Goal: Task Accomplishment & Management: Complete application form

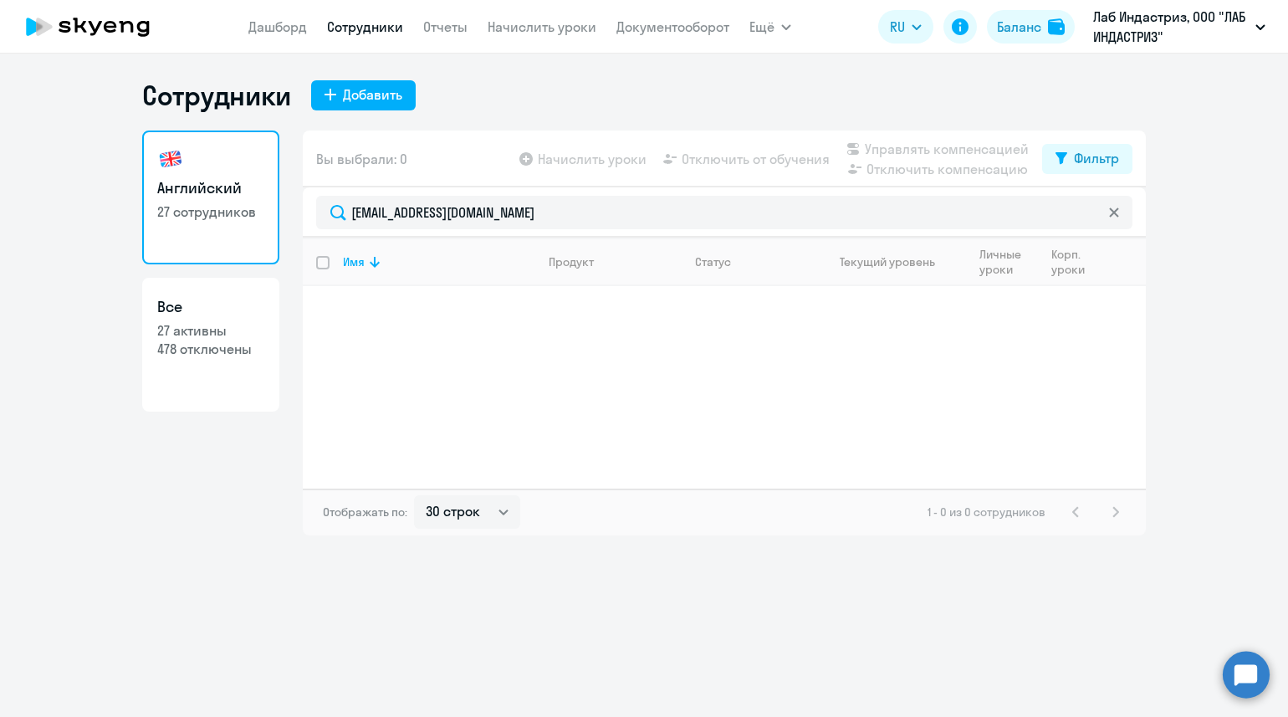
select select "30"
click at [368, 94] on div "Добавить" at bounding box center [372, 94] width 59 height 20
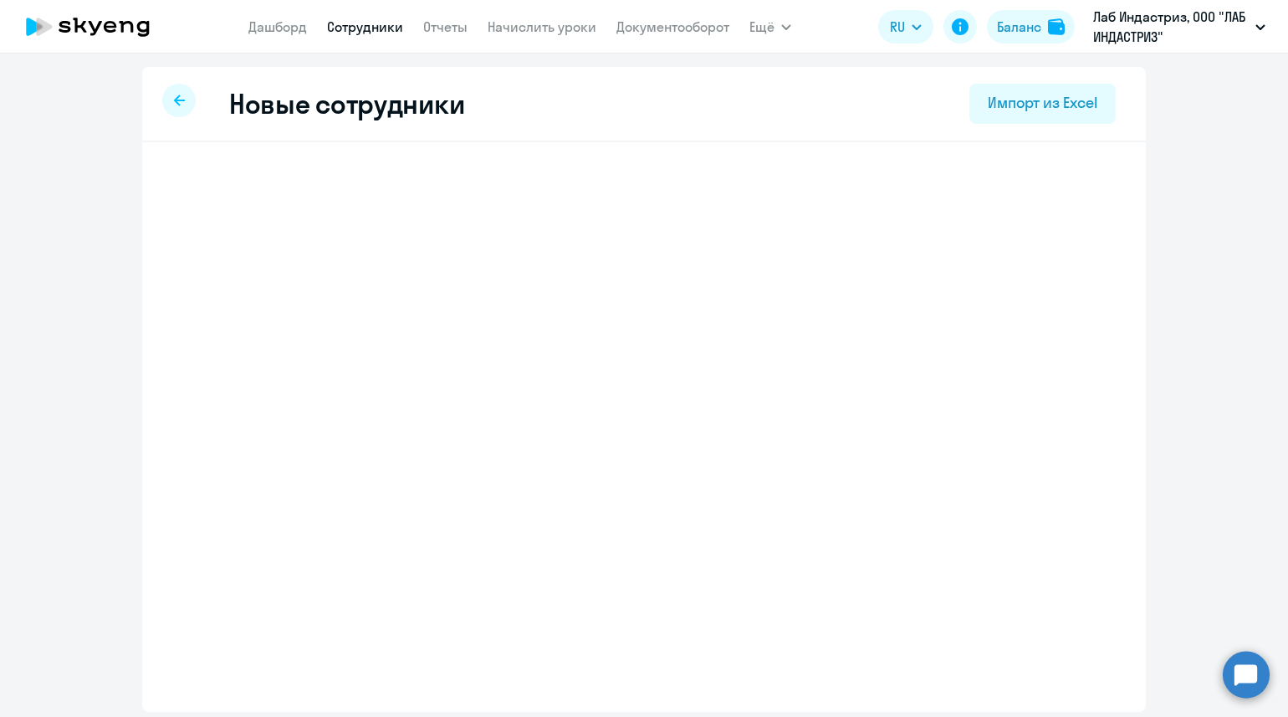
select select "english_adult_not_native_speaker"
select select "3"
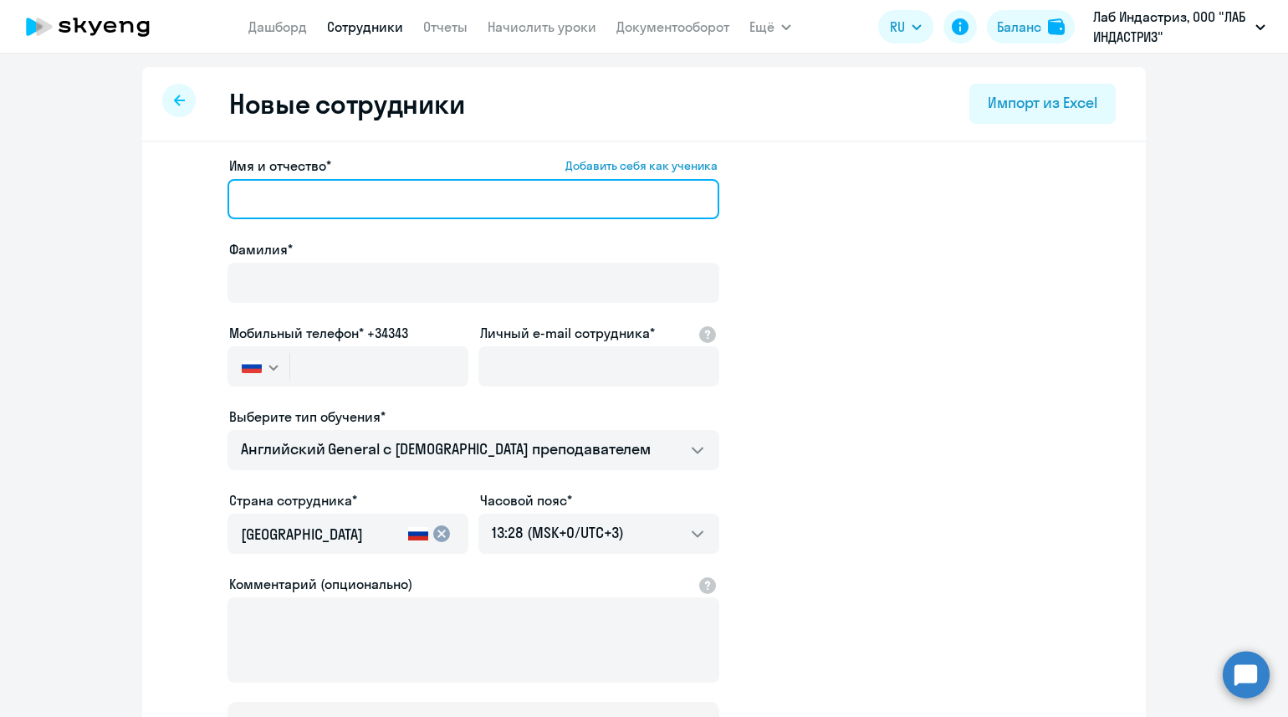
click at [259, 199] on input "Имя и отчество* Добавить себя как ученика" at bounding box center [473, 199] width 492 height 40
paste input "[PERSON_NAME]"
type input "[PERSON_NAME]"
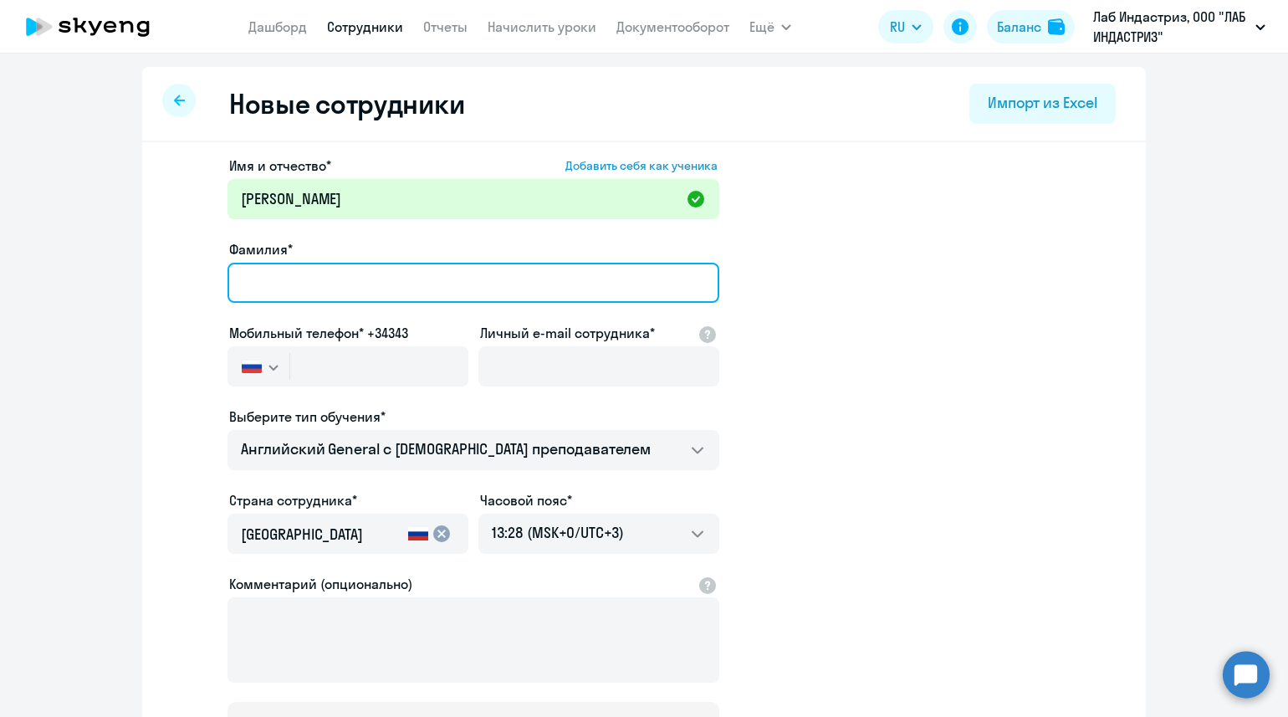
click at [271, 282] on input "Фамилия*" at bounding box center [473, 283] width 492 height 40
paste input "Шелковиков"
type input "Шелковиков"
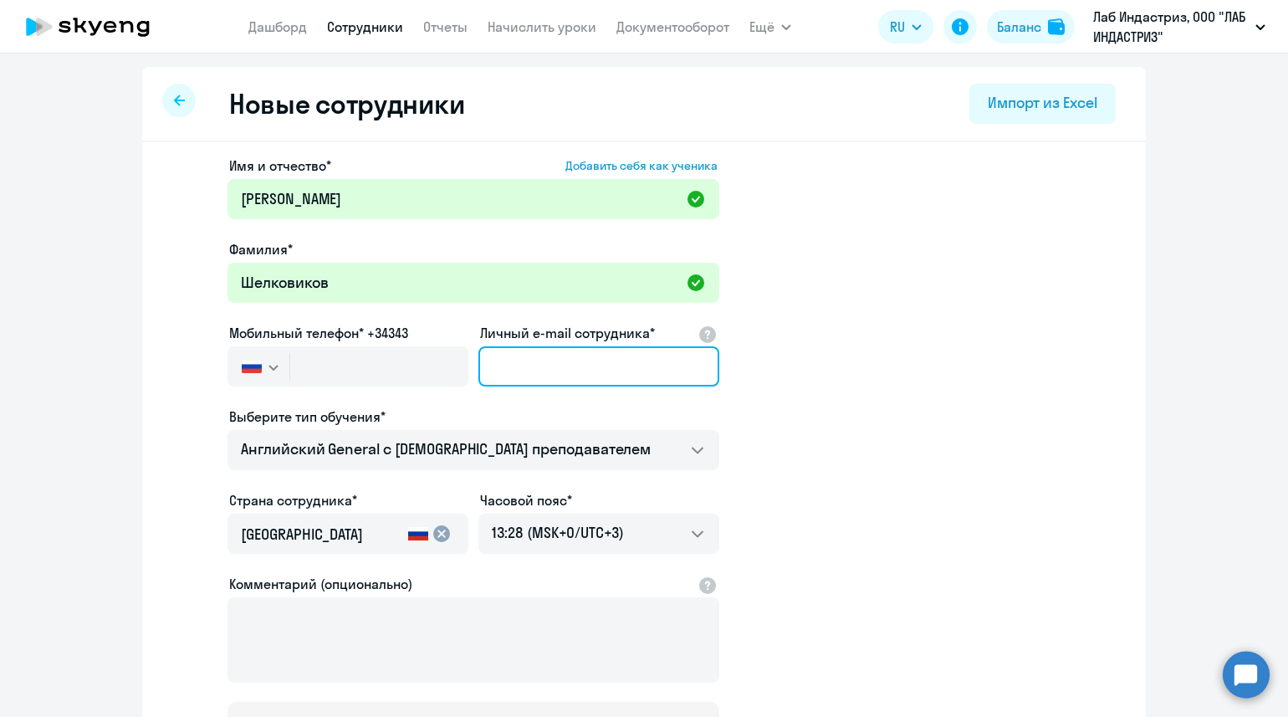
click at [533, 373] on input "Личный e-mail сотрудника*" at bounding box center [598, 366] width 241 height 40
paste input "[EMAIL_ADDRESS][DOMAIN_NAME]"
type input "[EMAIL_ADDRESS][DOMAIN_NAME]"
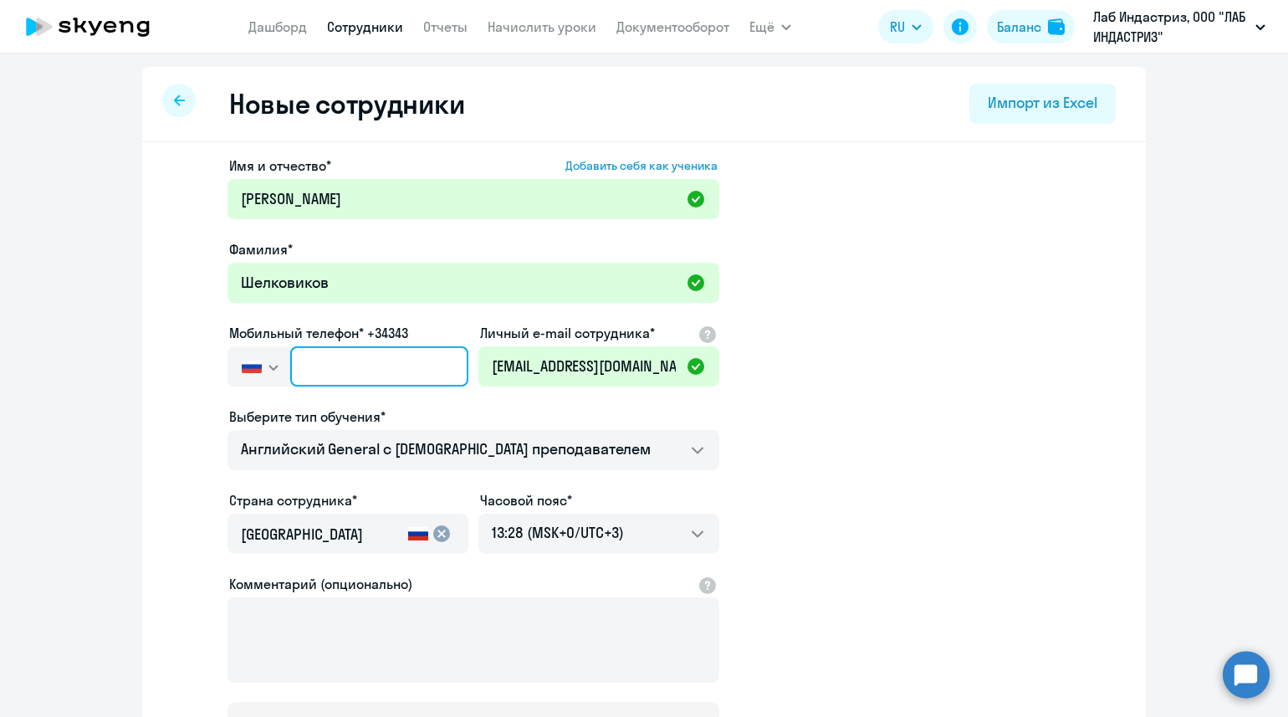
click at [307, 371] on input "text" at bounding box center [379, 366] width 178 height 40
paste input "[PHONE_NUMBER]"
type input "[PHONE_NUMBER]"
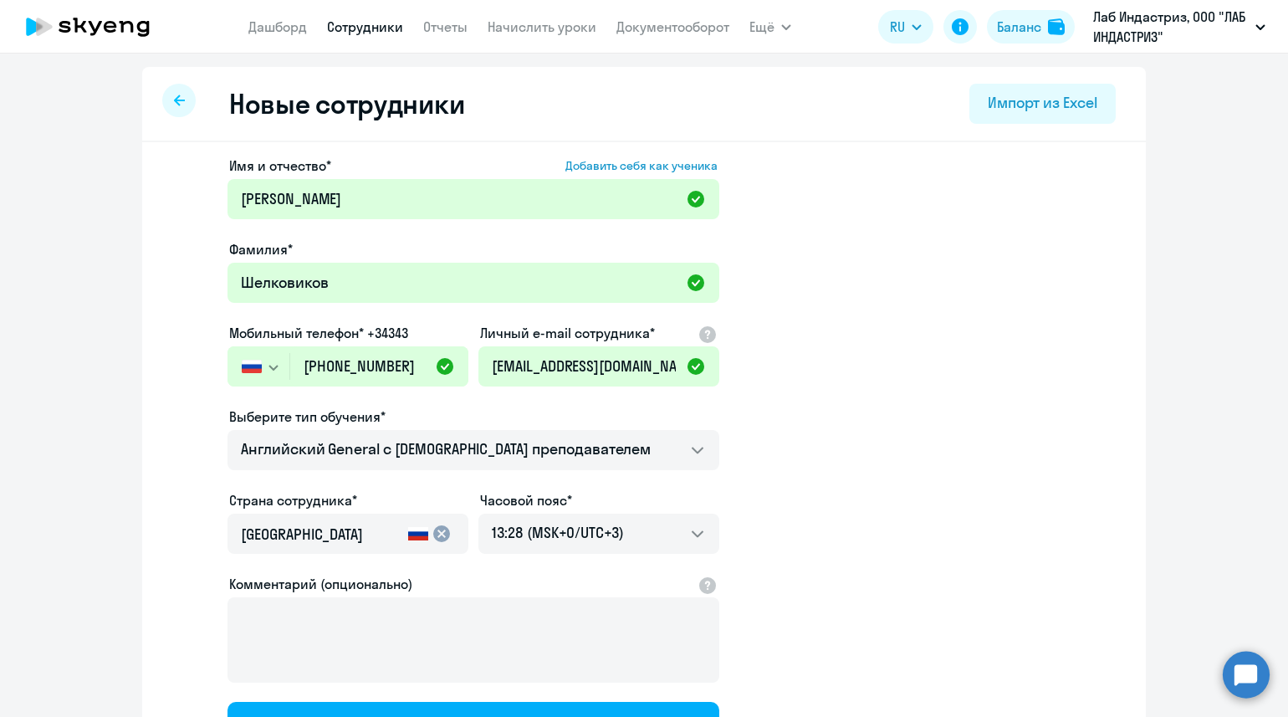
click at [890, 404] on app-new-student-form "Имя и отчество* Добавить себя как ученика [PERSON_NAME]* [PERSON_NAME] Мобильны…" at bounding box center [644, 454] width 950 height 596
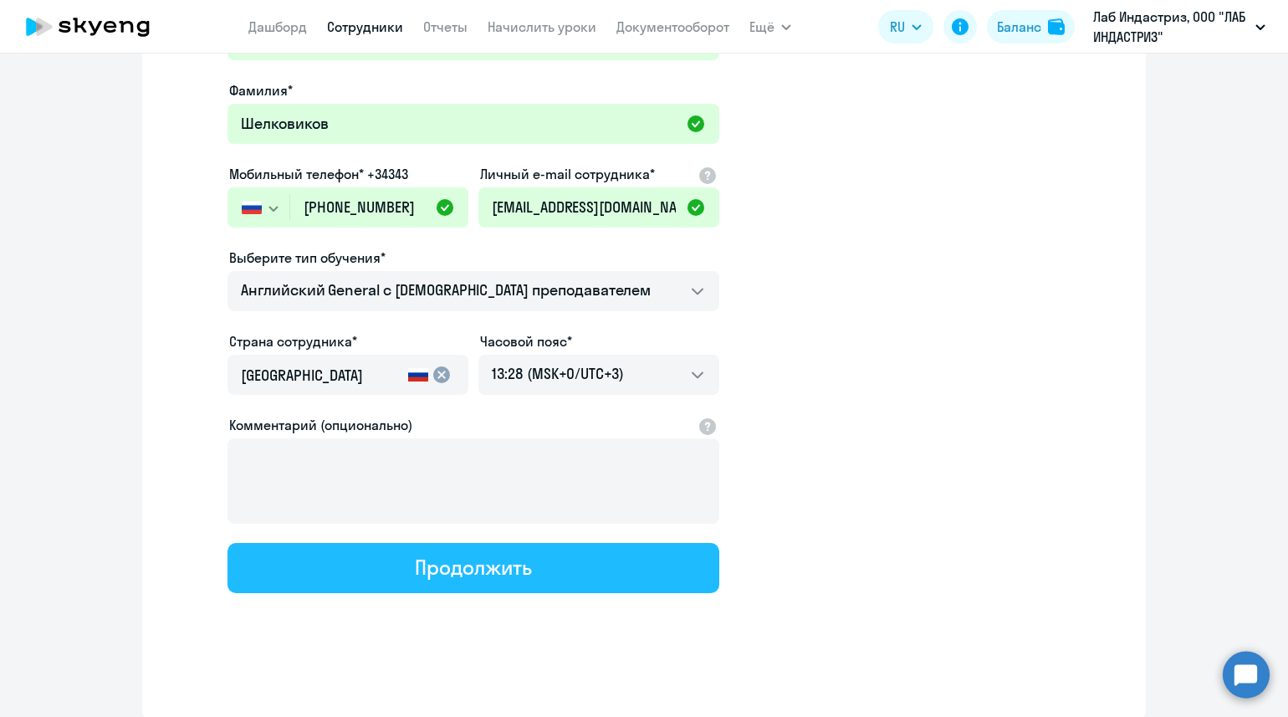
click at [487, 579] on button "Продолжить" at bounding box center [473, 568] width 492 height 50
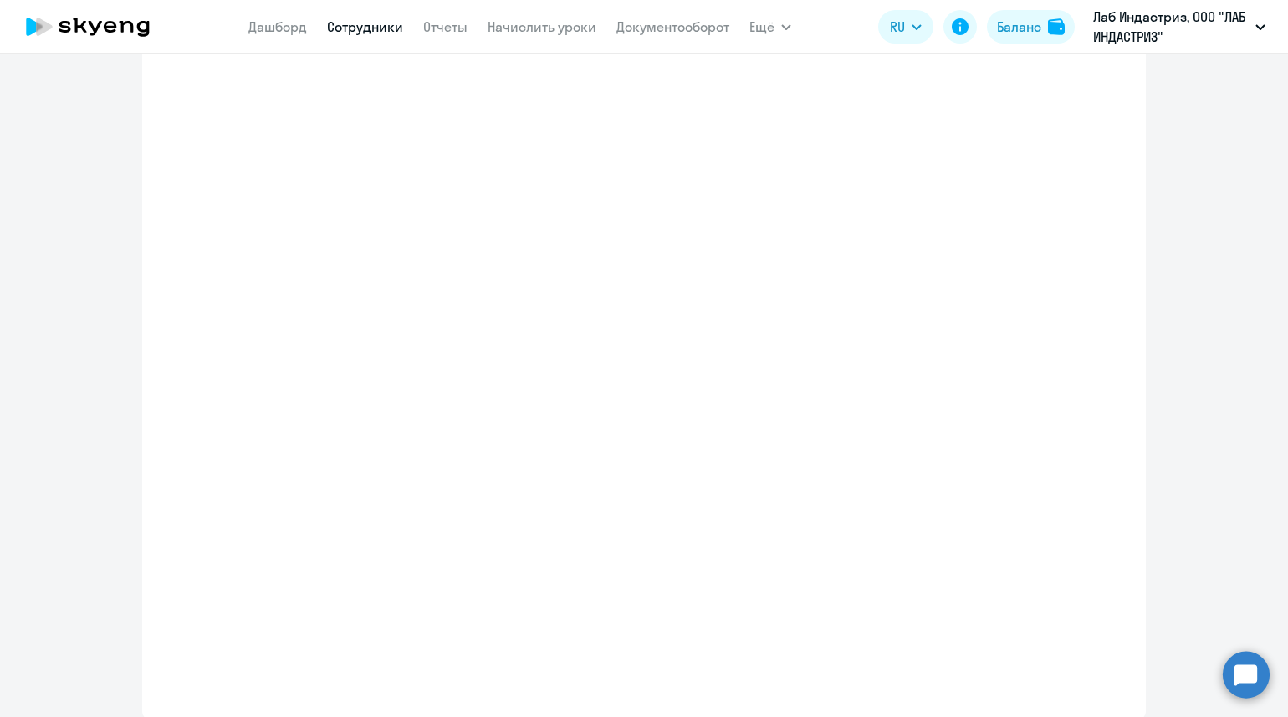
select select "english_adult_not_native_speaker"
select select "3"
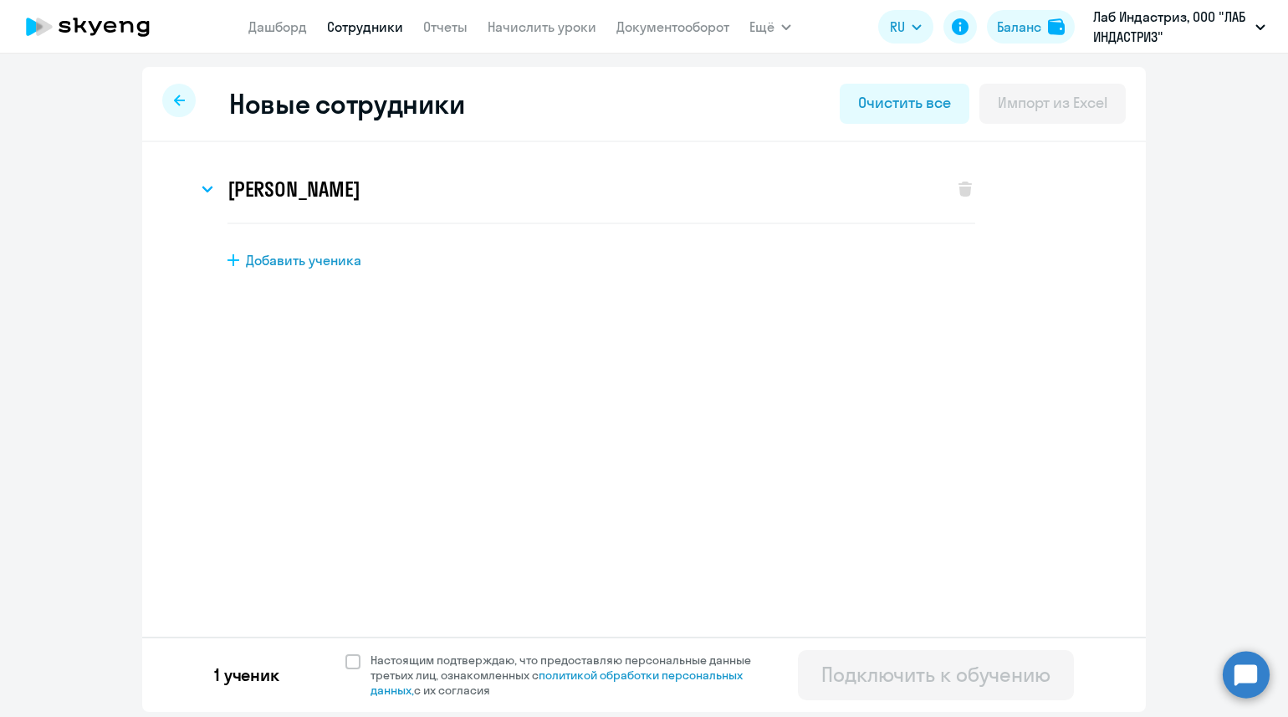
scroll to position [0, 0]
click at [355, 658] on span at bounding box center [352, 661] width 15 height 15
click at [345, 652] on input "Настоящим подтверждаю, что предоставляю персональные данные третьих лиц, ознако…" at bounding box center [345, 652] width 1 height 1
checkbox input "true"
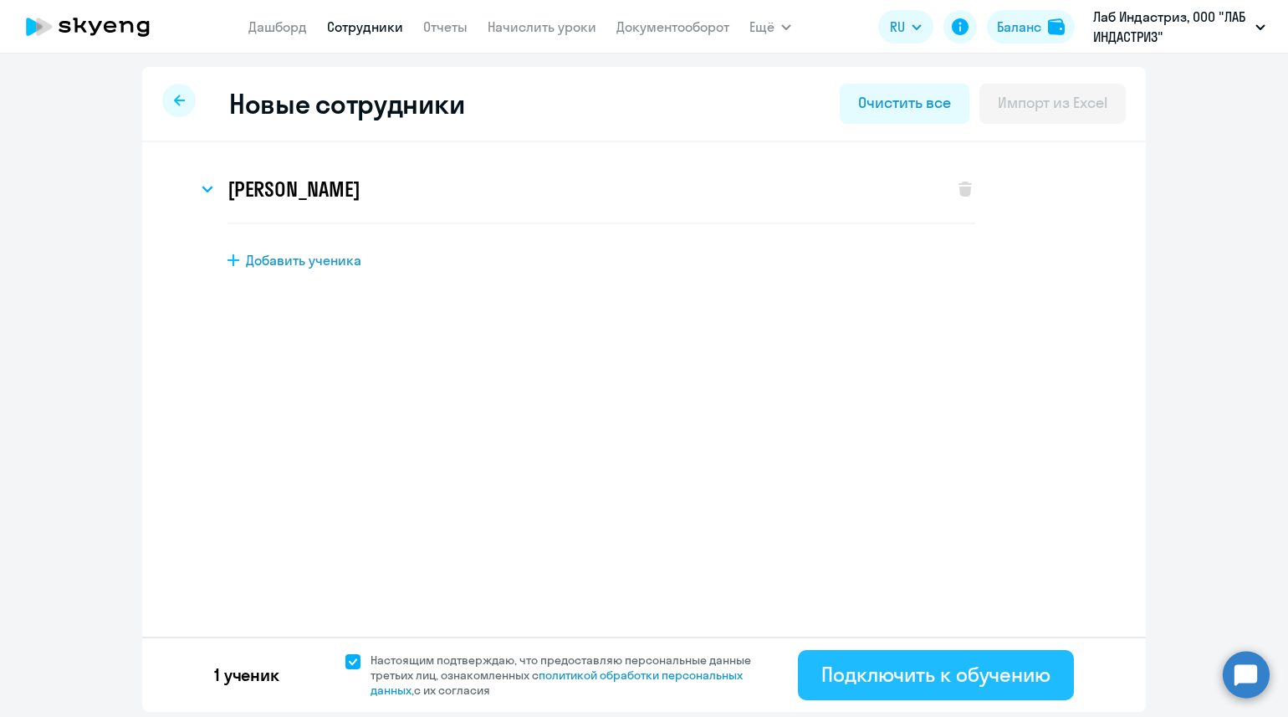
click at [953, 668] on div "Подключить к обучению" at bounding box center [935, 674] width 229 height 27
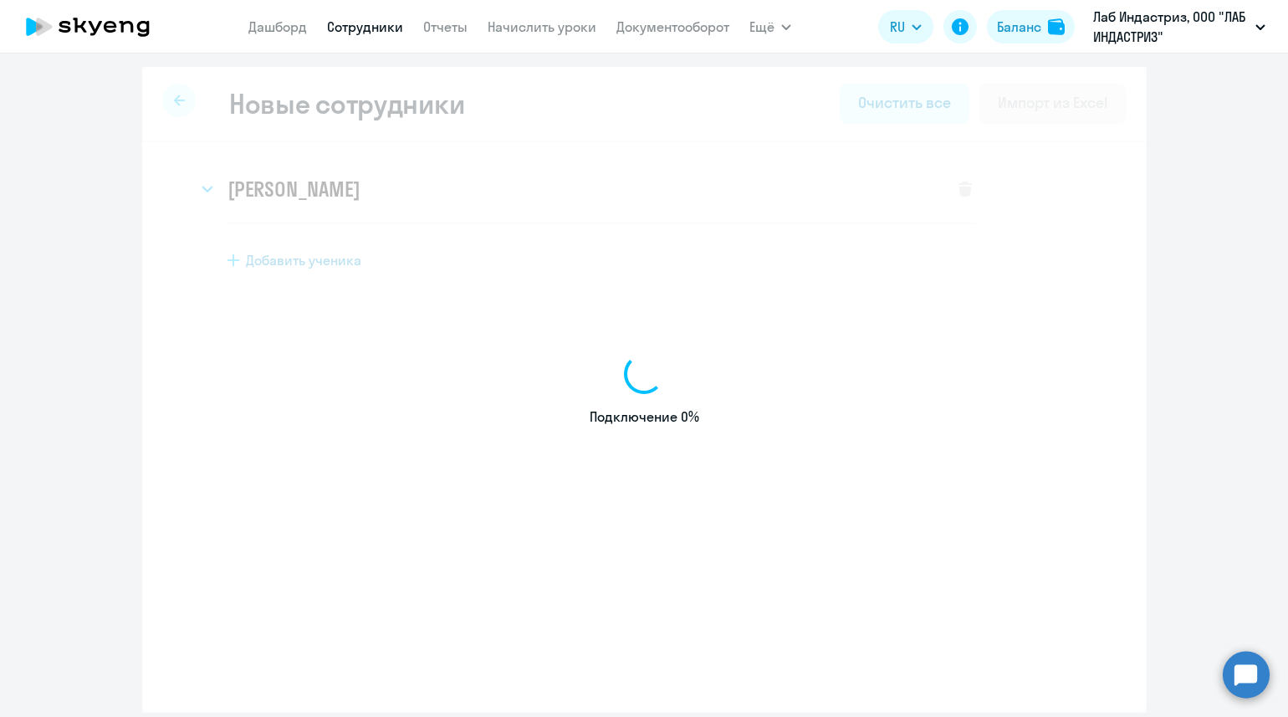
select select "english_adult_not_native_speaker"
select select "3"
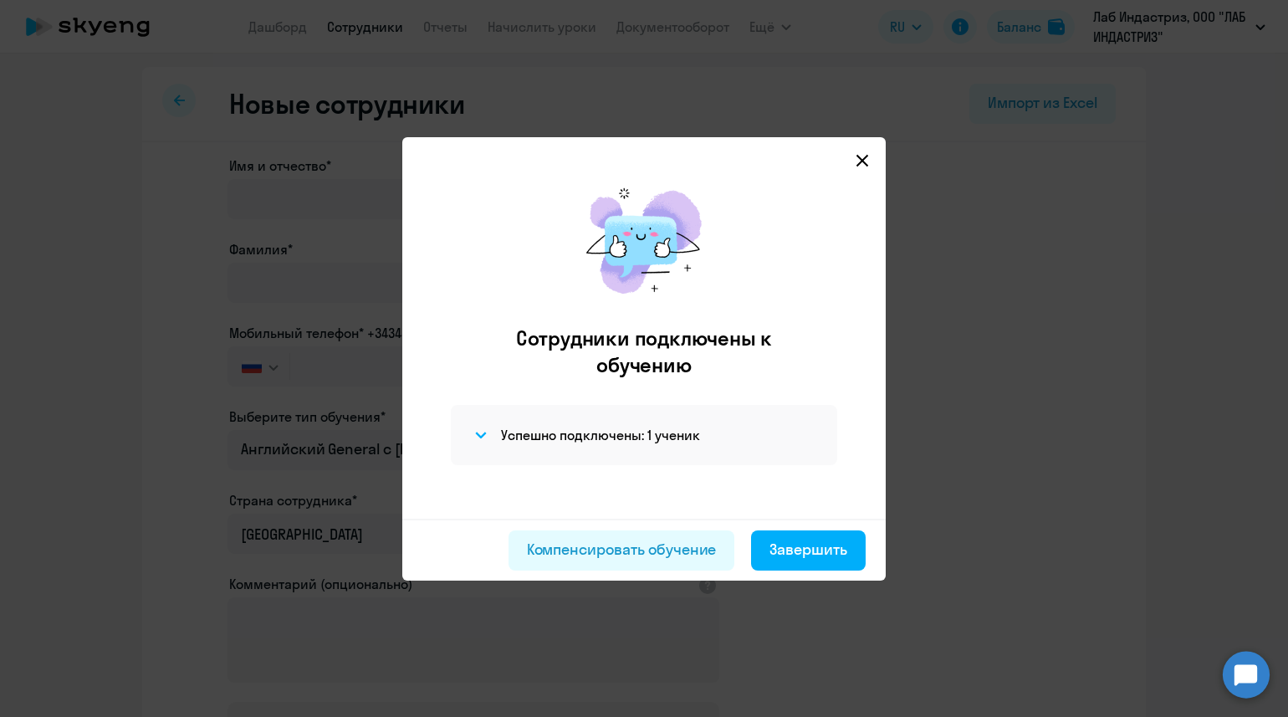
click at [821, 525] on div "Компенсировать обучение Завершить" at bounding box center [643, 550] width 483 height 62
click at [813, 547] on div "Завершить" at bounding box center [808, 550] width 78 height 22
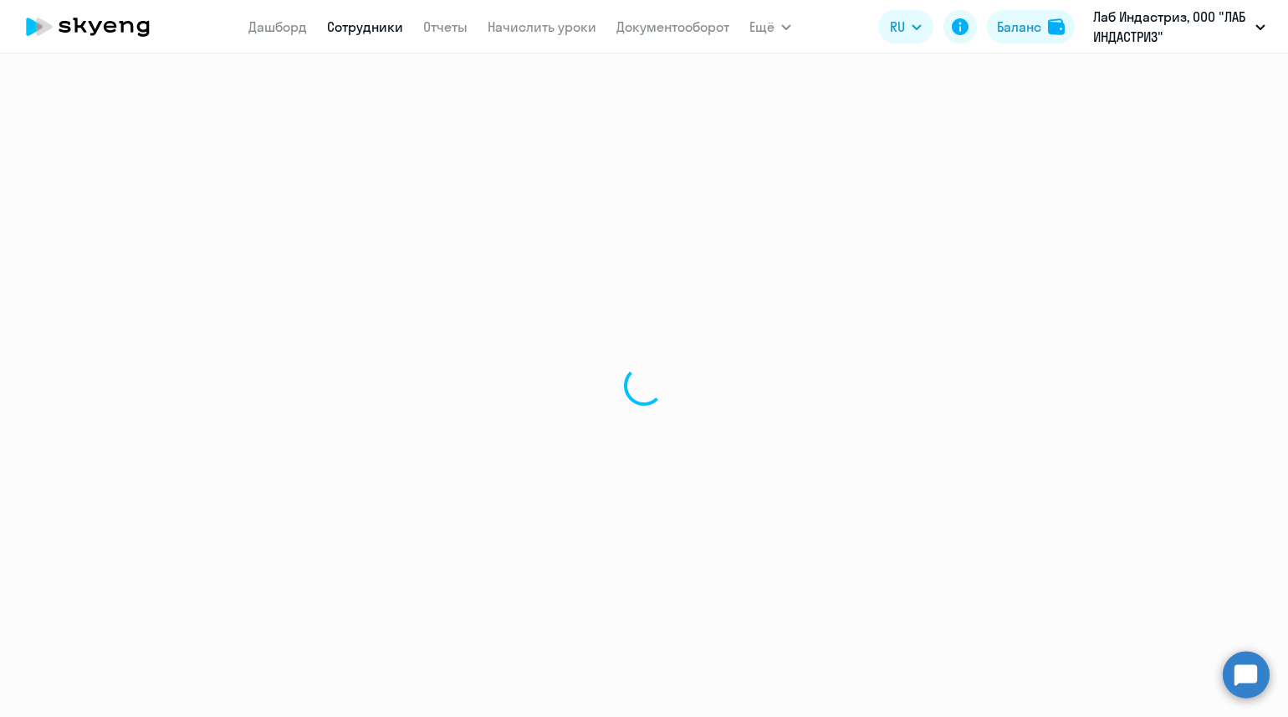
select select "30"
